Goal: Information Seeking & Learning: Check status

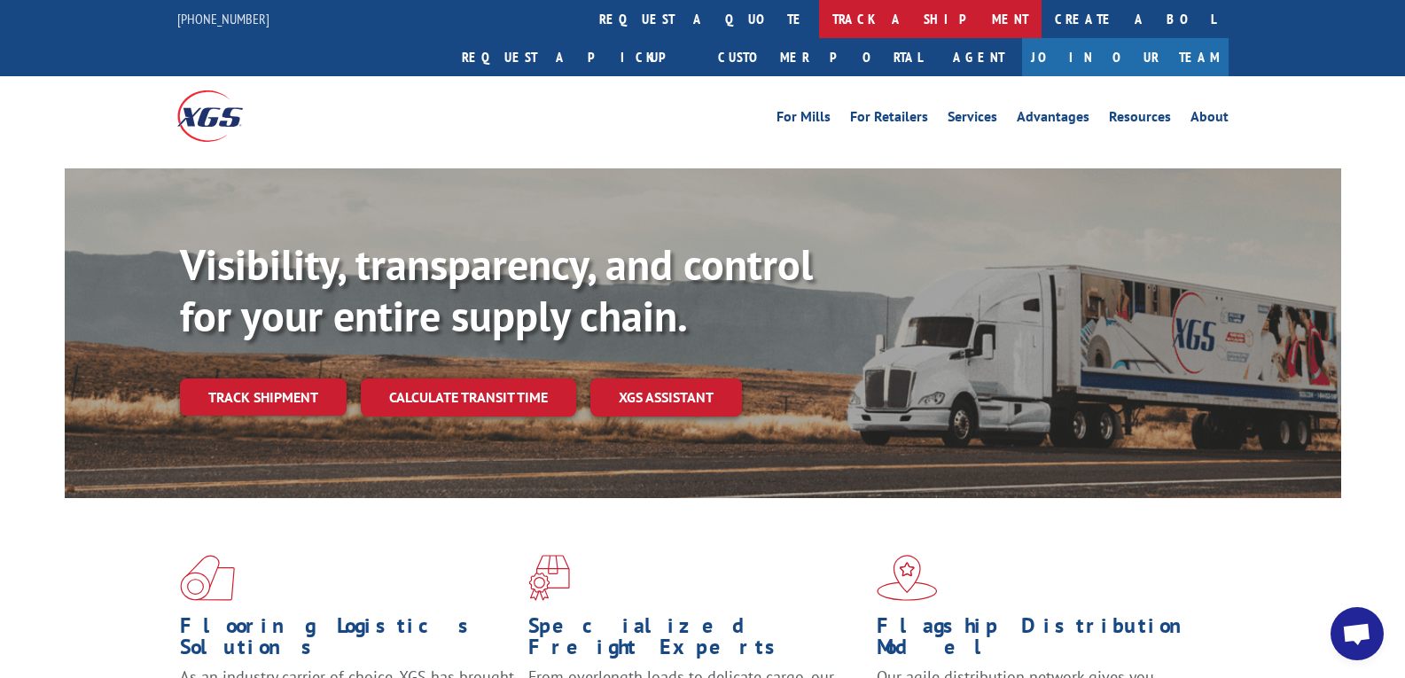
click at [819, 12] on link "track a shipment" at bounding box center [930, 19] width 223 height 38
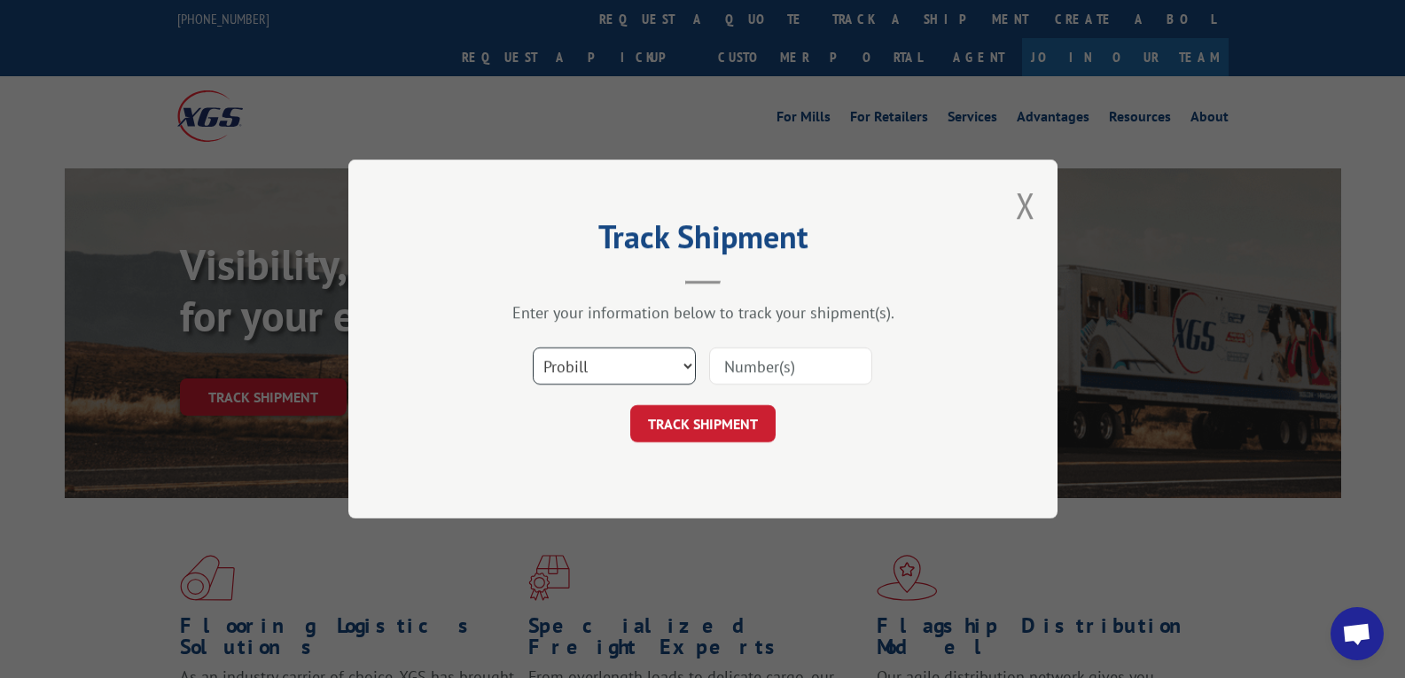
click at [643, 351] on select "Select category... Probill BOL PO" at bounding box center [614, 366] width 163 height 37
select select "po"
click at [533, 348] on select "Select category... Probill BOL PO" at bounding box center [614, 366] width 163 height 37
click at [790, 364] on input at bounding box center [790, 366] width 163 height 37
paste input "83441816"
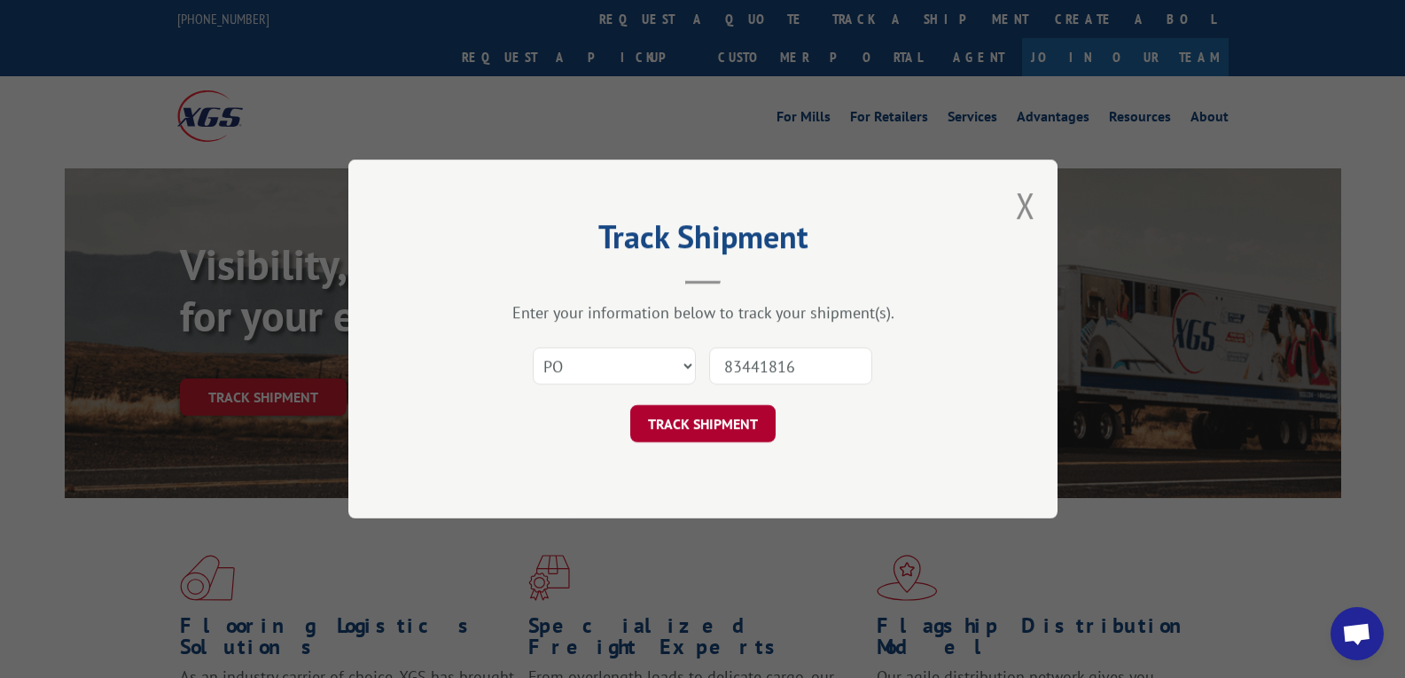
type input "83441816"
click at [730, 412] on button "TRACK SHIPMENT" at bounding box center [702, 423] width 145 height 37
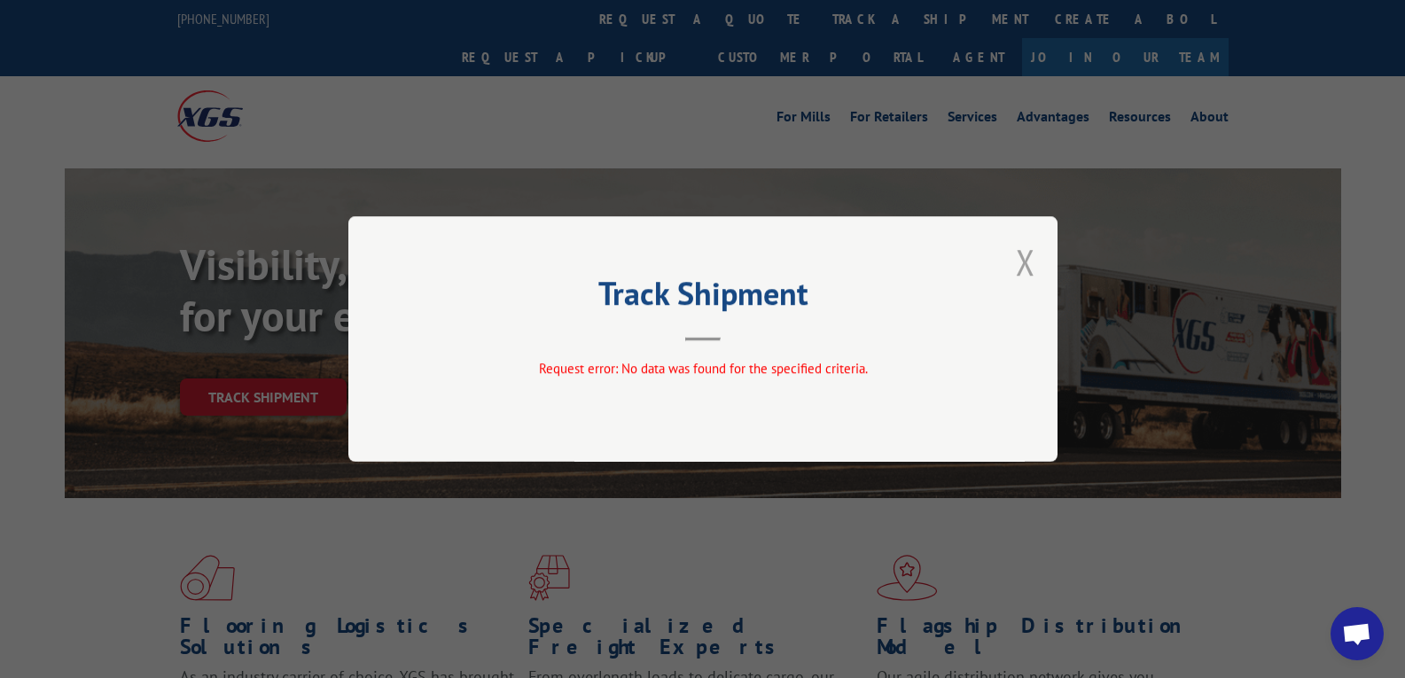
click at [1028, 265] on button "Close modal" at bounding box center [1026, 262] width 20 height 47
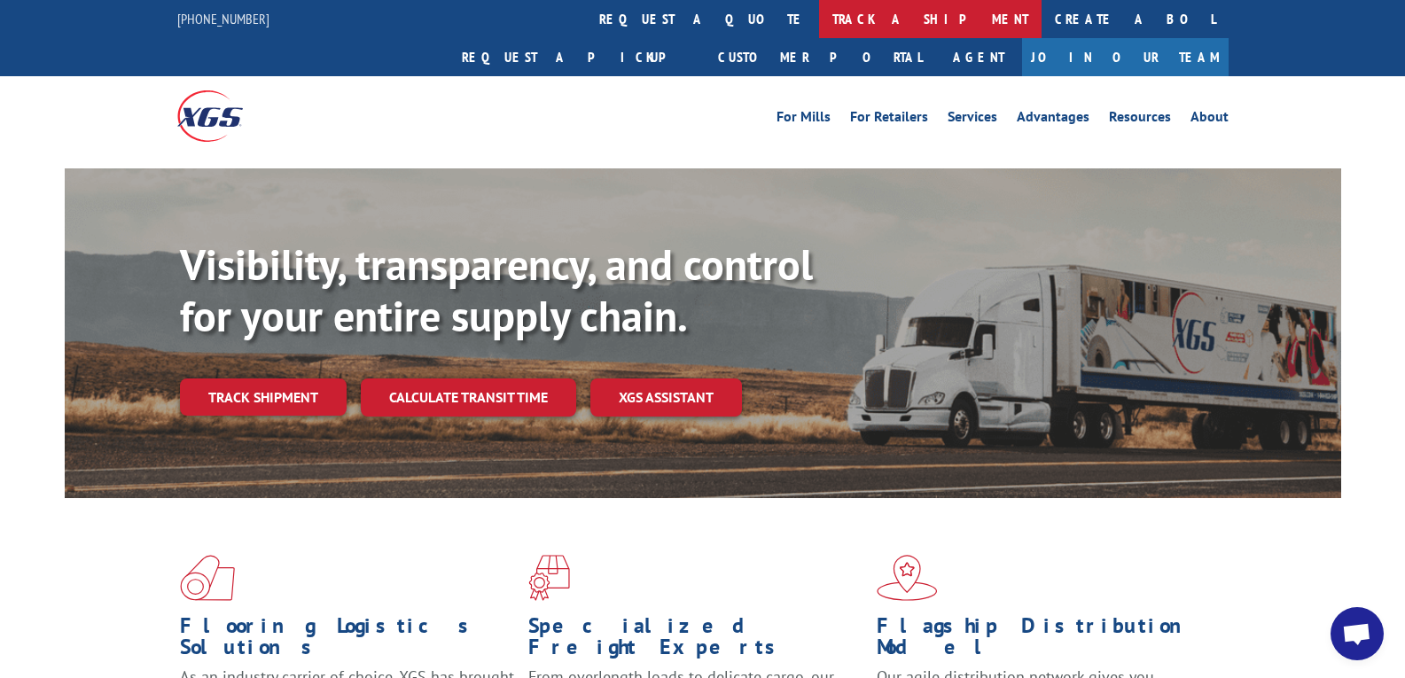
click at [819, 5] on link "track a shipment" at bounding box center [930, 19] width 223 height 38
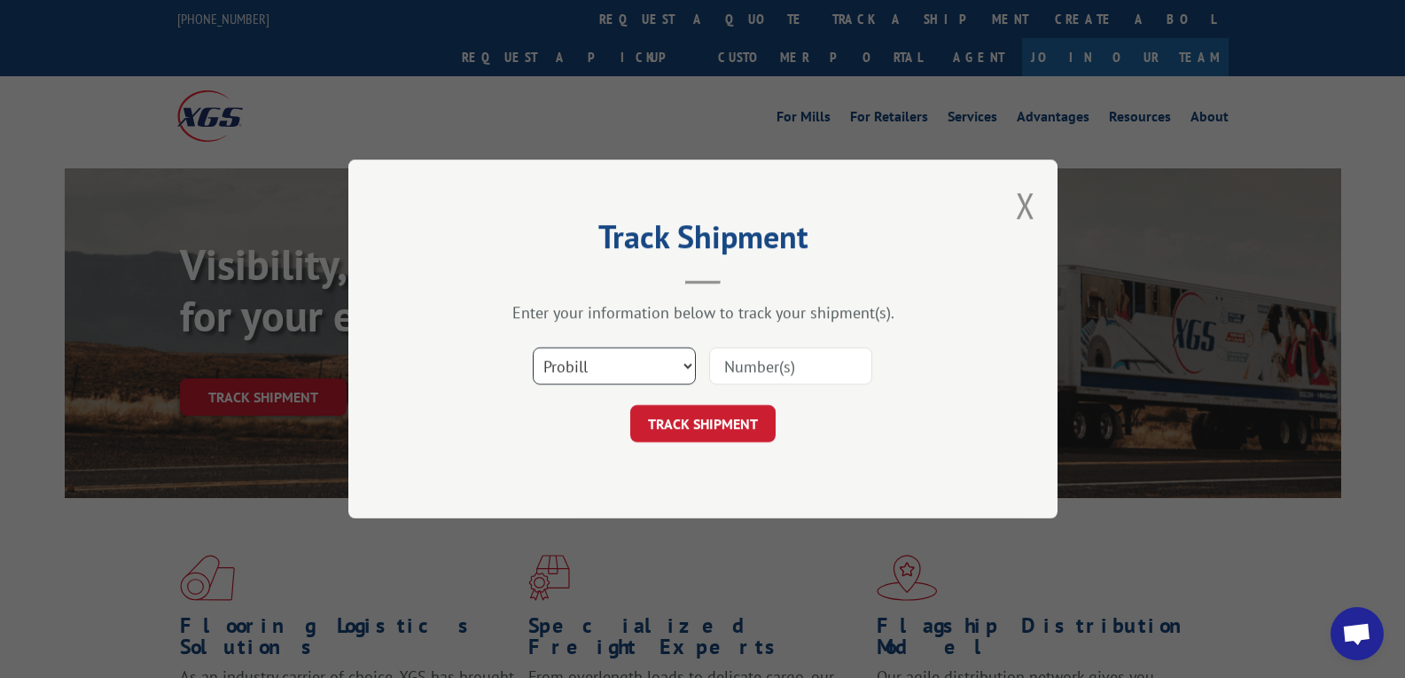
click at [616, 371] on select "Select category... Probill BOL PO" at bounding box center [614, 366] width 163 height 37
select select "po"
click at [533, 348] on select "Select category... Probill BOL PO" at bounding box center [614, 366] width 163 height 37
click at [817, 359] on input at bounding box center [790, 366] width 163 height 37
paste input "64528897"
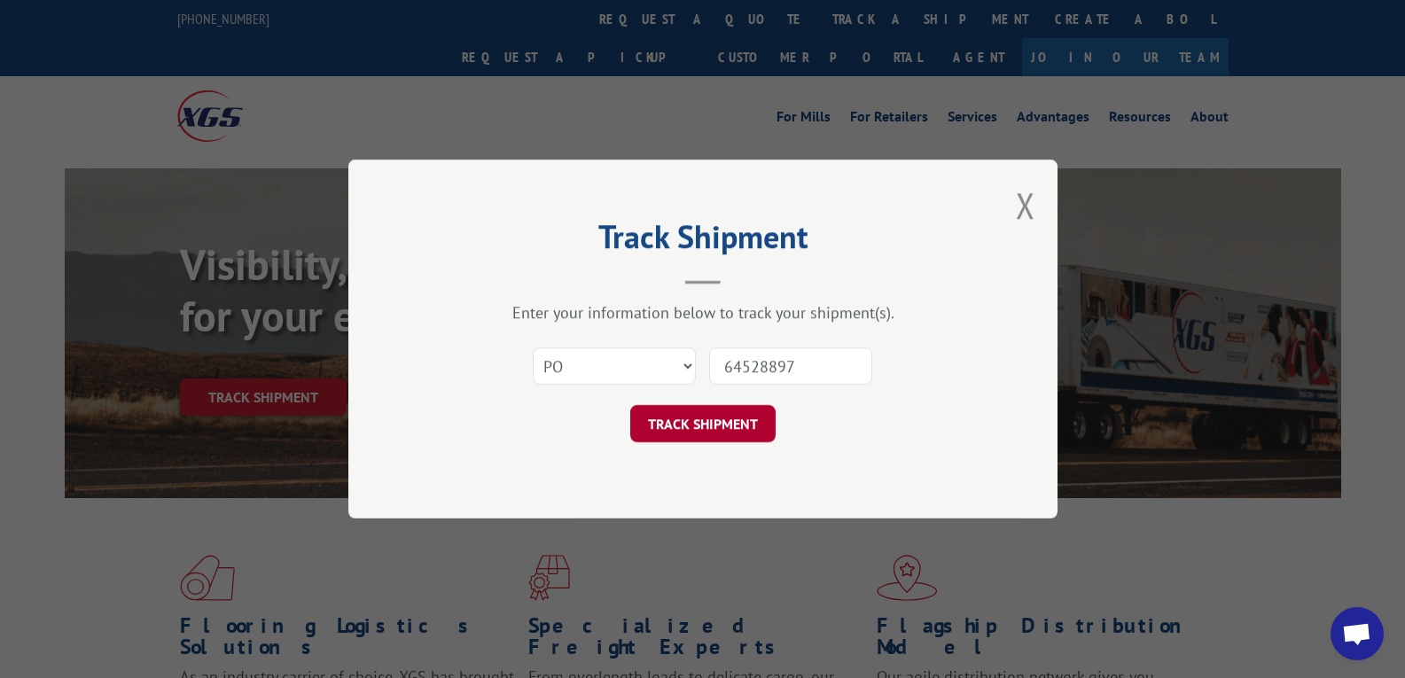
type input "64528897"
click at [757, 412] on button "TRACK SHIPMENT" at bounding box center [702, 423] width 145 height 37
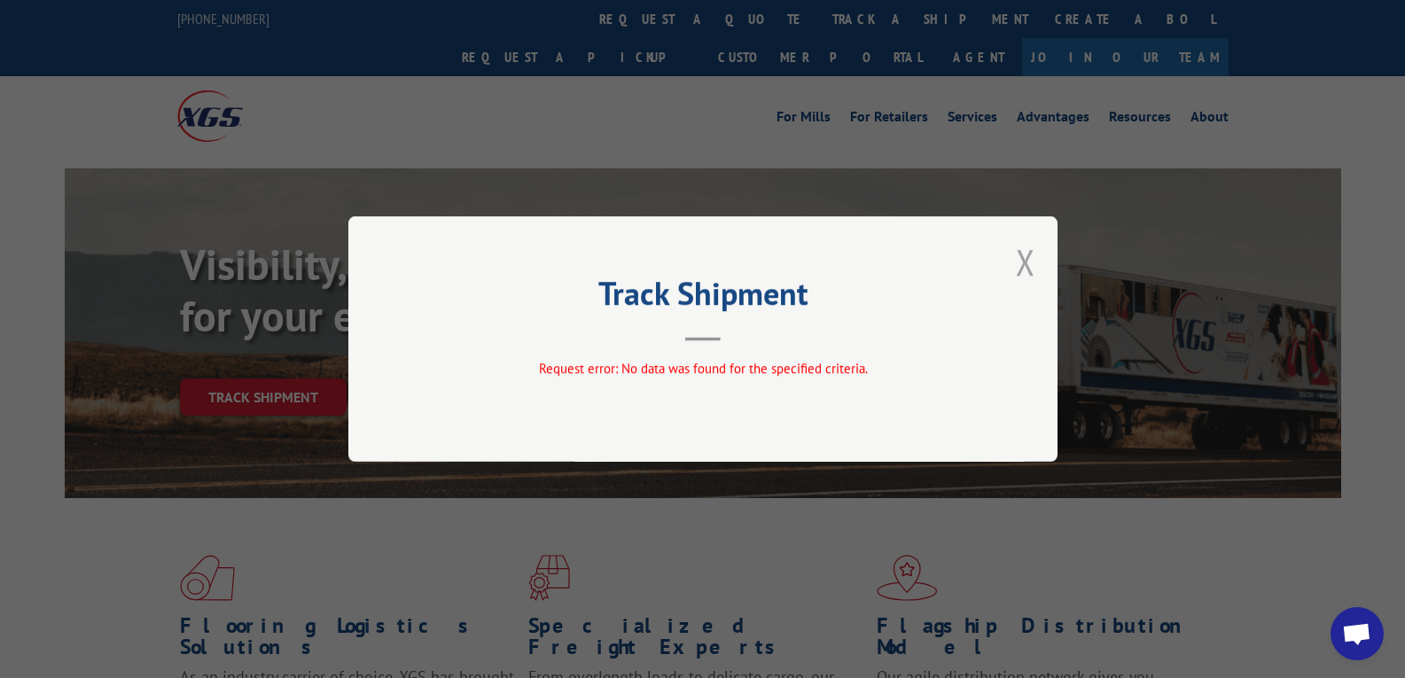
click at [1021, 276] on button "Close modal" at bounding box center [1026, 262] width 20 height 47
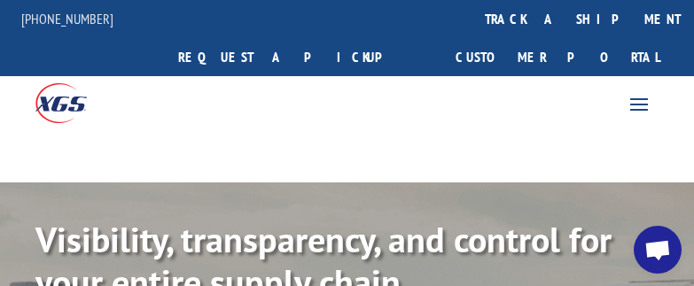
click at [405, 89] on div "For [PERSON_NAME] For Retailers Services Advantages Resources About For [PERSON…" at bounding box center [522, 103] width 348 height 28
